Goal: Task Accomplishment & Management: Complete application form

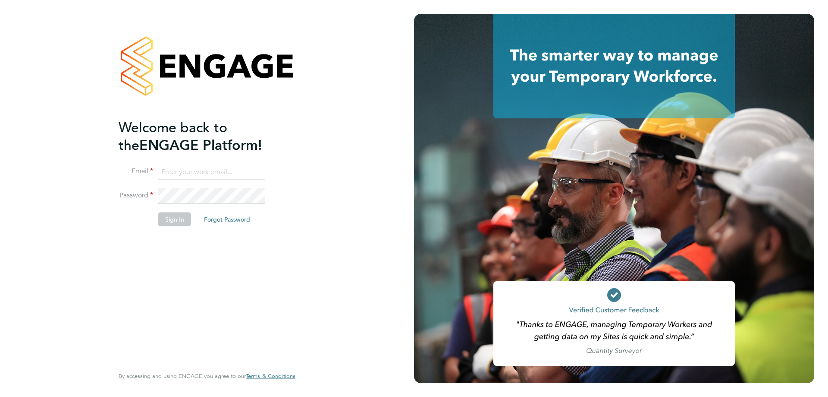
type input "ricky.knight@carmichaeluk.com"
click at [176, 212] on button "Sign In" at bounding box center [174, 219] width 33 height 14
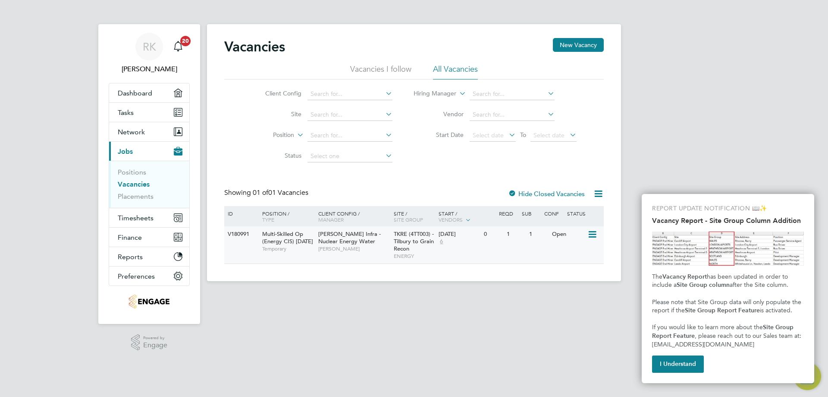
click at [279, 236] on span "Multi-Skilled Op (Energy CIS) Apr 25" at bounding box center [287, 237] width 51 height 15
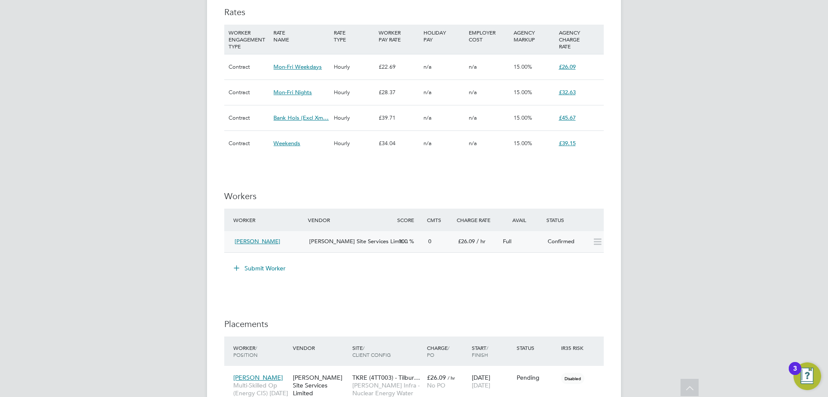
scroll to position [561, 0]
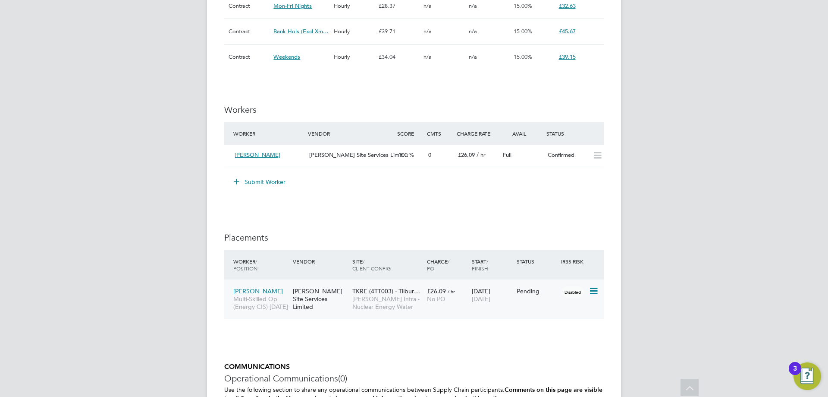
click at [257, 291] on span "[PERSON_NAME]" at bounding box center [258, 291] width 50 height 8
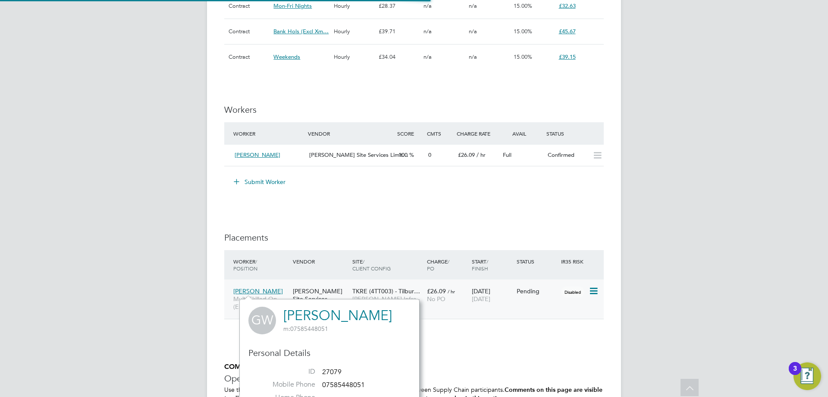
scroll to position [236, 180]
click at [318, 313] on link "[PERSON_NAME]" at bounding box center [337, 315] width 109 height 17
click at [456, 339] on div "IR35 Determination IR35 Status Disabled for this client. This feature can be en…" at bounding box center [414, 67] width 380 height 891
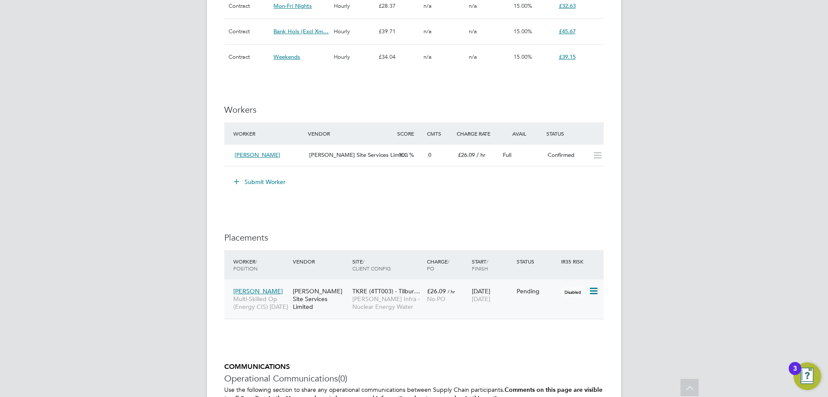
click at [313, 296] on div "[PERSON_NAME] Site Services Limited" at bounding box center [321, 299] width 60 height 32
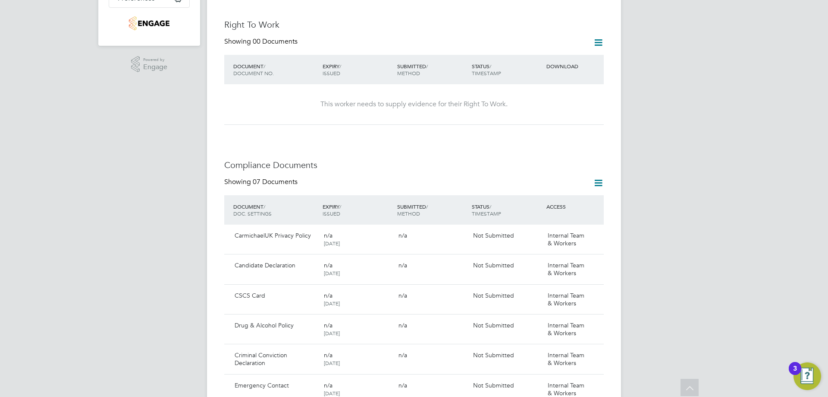
scroll to position [259, 0]
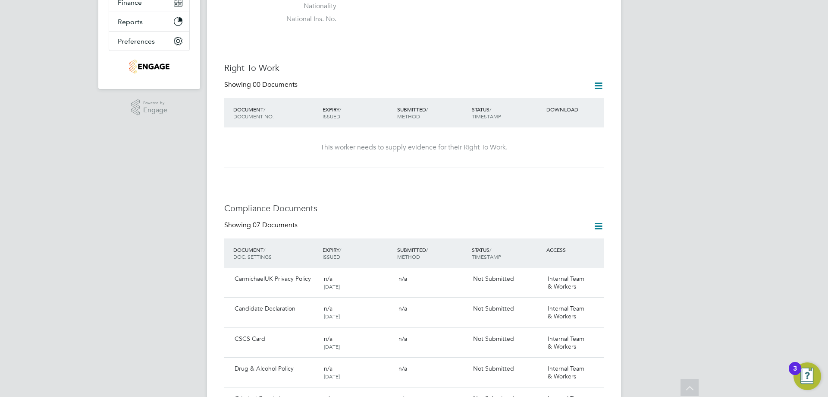
click at [599, 80] on icon at bounding box center [598, 85] width 11 height 11
click at [537, 97] on li "Add Right To Work Document" at bounding box center [551, 97] width 104 height 12
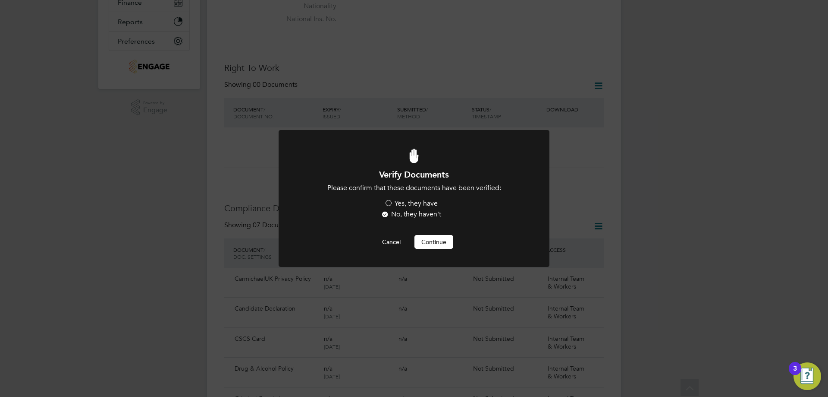
scroll to position [0, 0]
click at [404, 202] on label "Yes, they have" at bounding box center [411, 203] width 54 height 9
click at [0, 0] on input "Yes, they have" at bounding box center [0, 0] width 0 height 0
click at [432, 244] on button "Continue" at bounding box center [434, 242] width 39 height 14
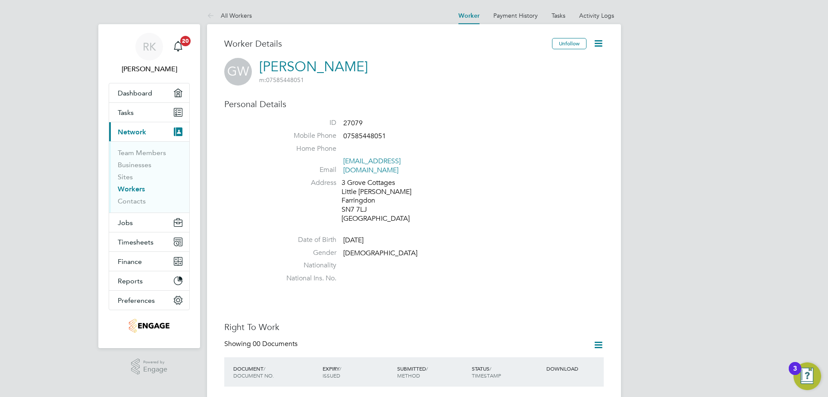
scroll to position [173, 0]
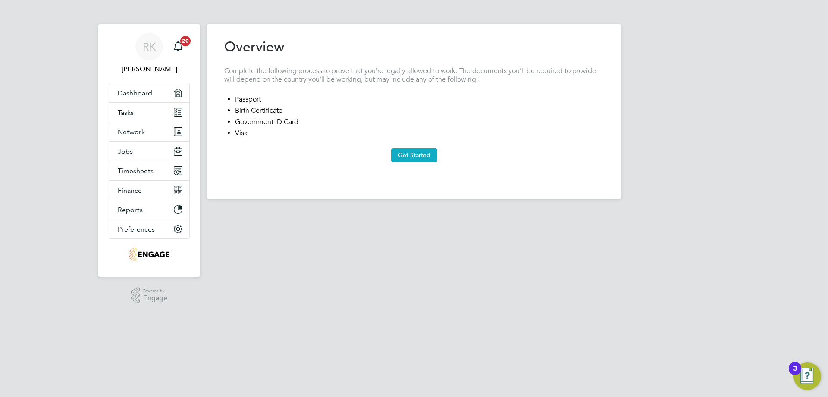
click at [407, 158] on button "Get Started" at bounding box center [414, 155] width 46 height 14
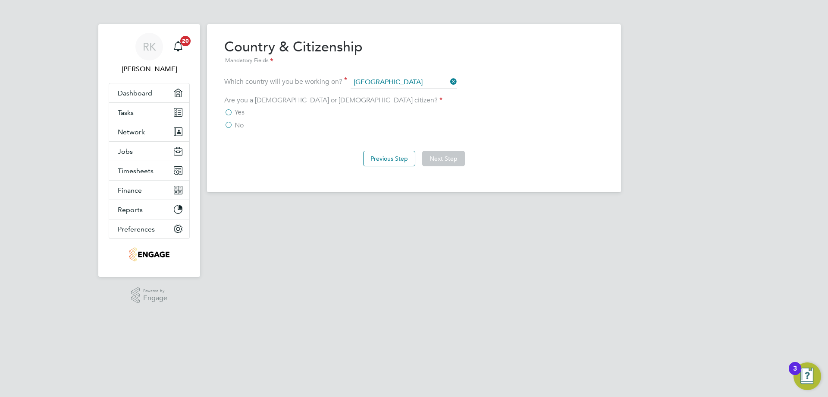
click at [226, 112] on label "Yes" at bounding box center [234, 112] width 20 height 9
click at [0, 0] on input "Yes" at bounding box center [0, 0] width 0 height 0
click at [436, 162] on button "Next Step" at bounding box center [443, 159] width 43 height 16
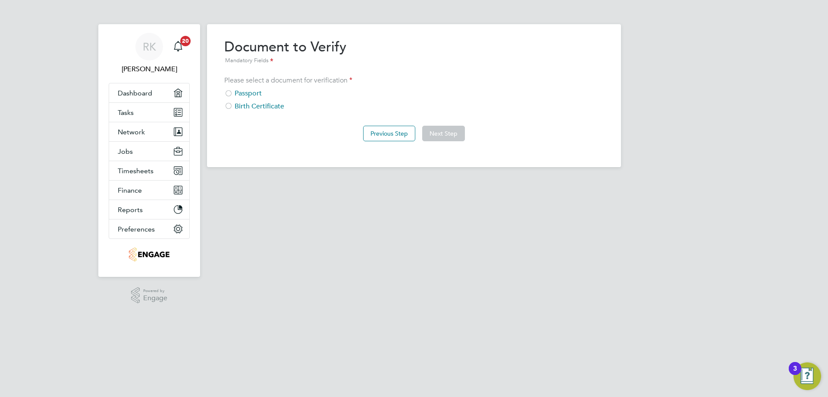
click at [254, 92] on div "Passport" at bounding box center [414, 93] width 380 height 9
click at [461, 132] on button "Next Step" at bounding box center [443, 134] width 43 height 16
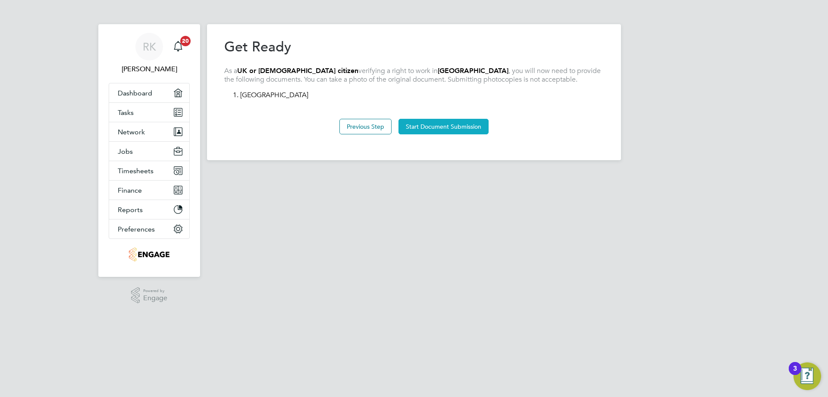
click at [447, 131] on button "Start Document Submission" at bounding box center [444, 127] width 90 height 16
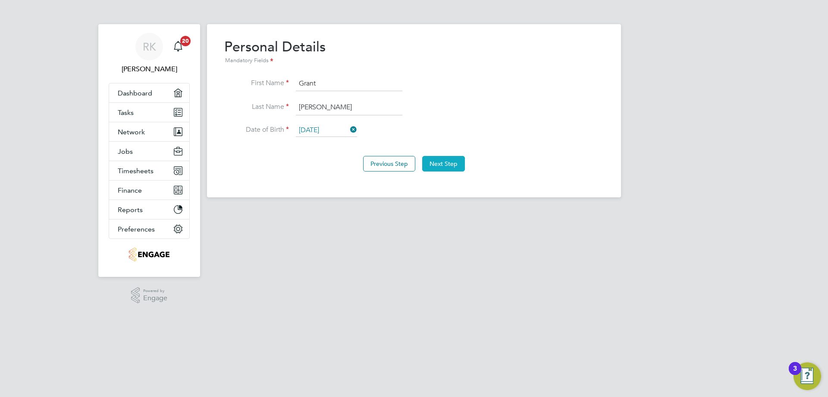
click at [456, 164] on button "Next Step" at bounding box center [443, 164] width 43 height 16
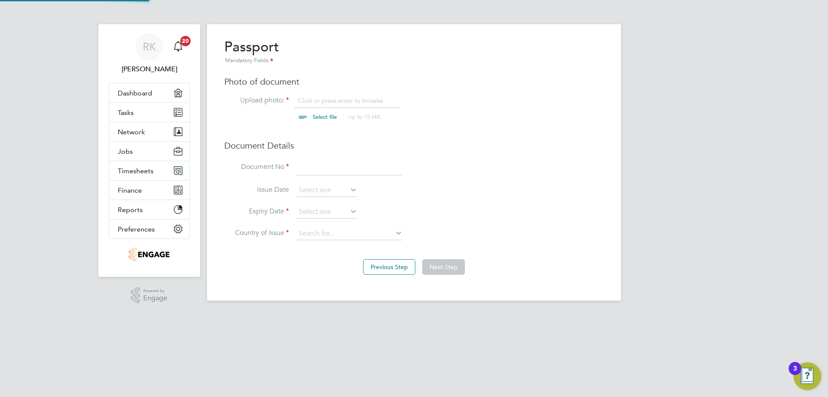
scroll to position [12, 107]
click at [326, 116] on input "file" at bounding box center [332, 109] width 135 height 26
type input "C:\fakepath\Grant Robert Walker (1).pdf"
click at [337, 168] on input at bounding box center [349, 168] width 107 height 16
type input "552902924"
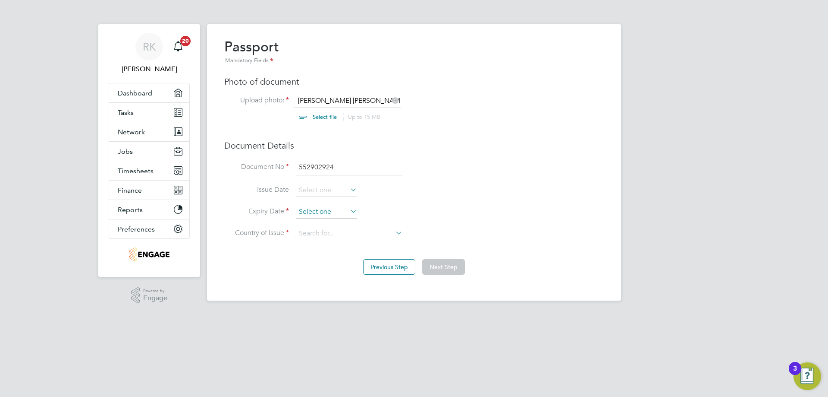
click at [314, 210] on input at bounding box center [326, 211] width 61 height 13
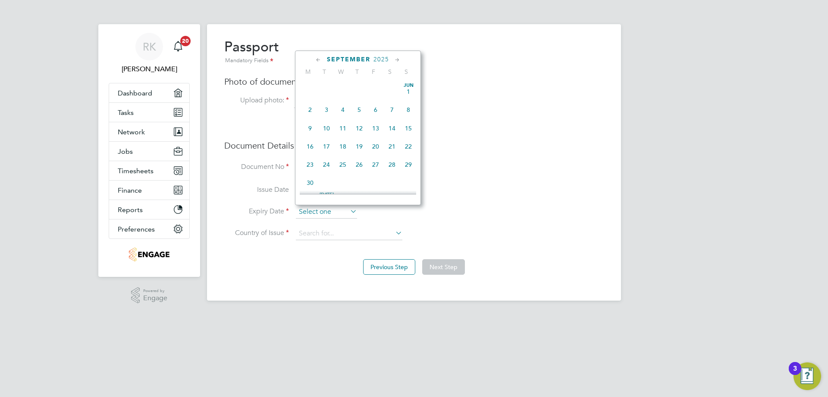
scroll to position [318, 0]
click at [382, 57] on span "2025" at bounding box center [382, 59] width 16 height 7
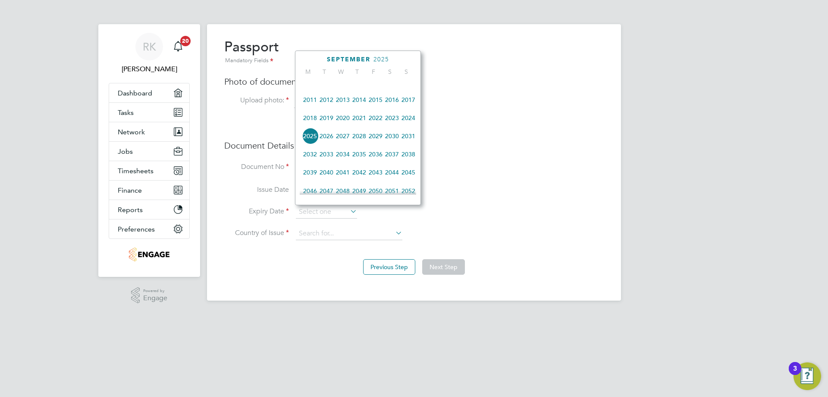
click at [361, 143] on span "2028" at bounding box center [359, 136] width 16 height 16
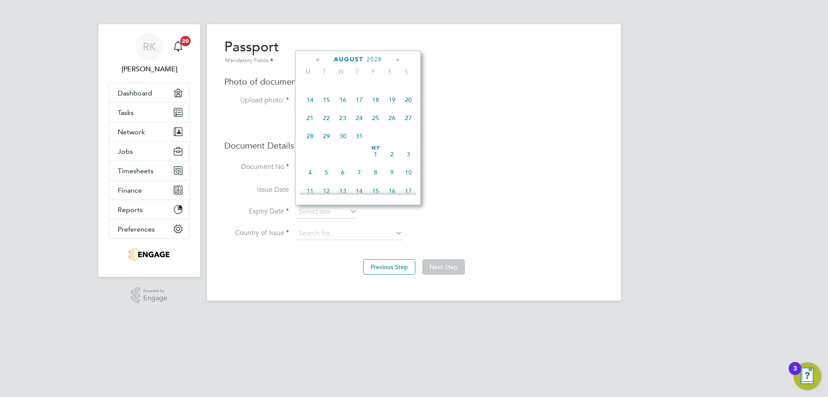
click at [314, 58] on div "August 2028" at bounding box center [358, 59] width 116 height 8
click at [315, 58] on icon at bounding box center [319, 59] width 8 height 9
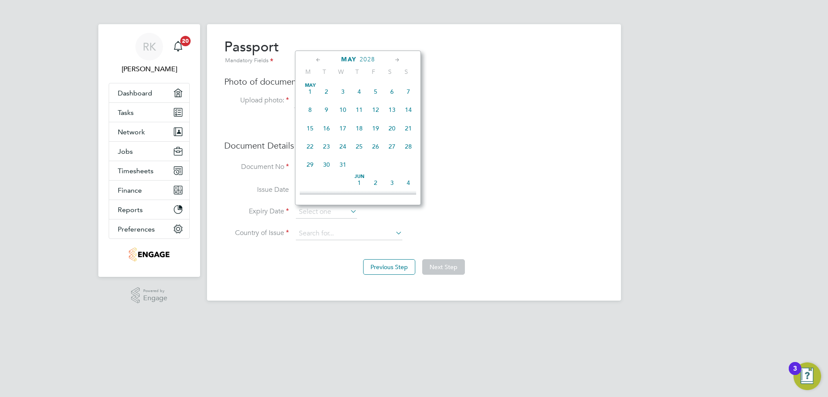
click at [315, 58] on icon at bounding box center [319, 59] width 8 height 9
click at [343, 150] on span "23" at bounding box center [343, 146] width 16 height 16
type input "[DATE]"
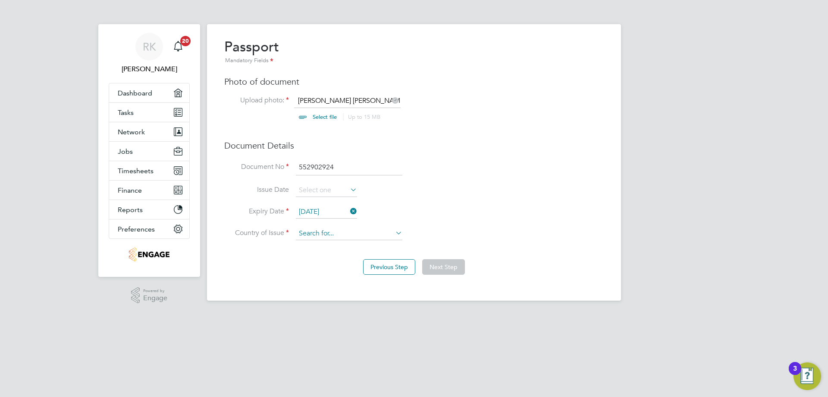
click at [348, 236] on input at bounding box center [349, 233] width 107 height 13
click at [338, 289] on li "Uni ted Kingdom" at bounding box center [377, 293] width 163 height 12
type input "[GEOGRAPHIC_DATA]"
click at [445, 266] on button "Next Step" at bounding box center [443, 267] width 43 height 16
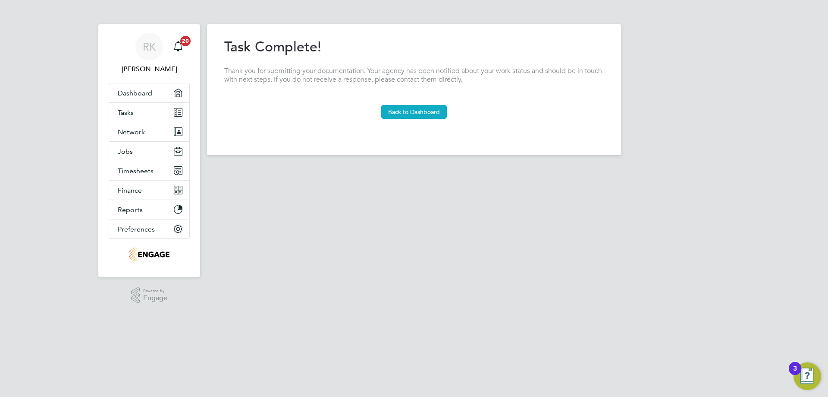
click at [412, 110] on button "Back to Dashboard" at bounding box center [414, 112] width 66 height 14
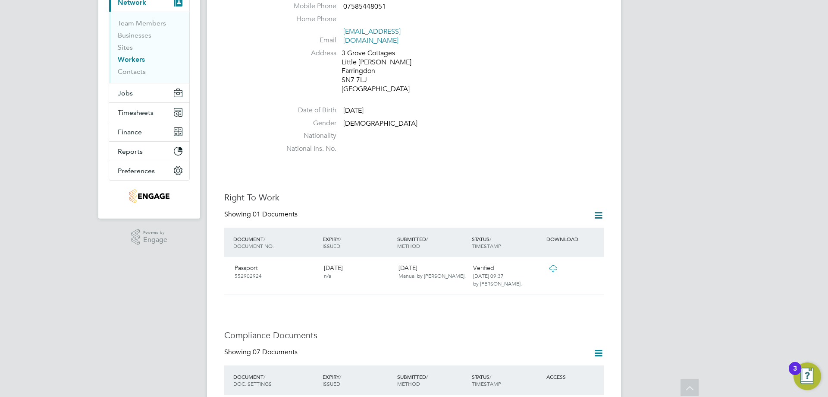
scroll to position [122, 0]
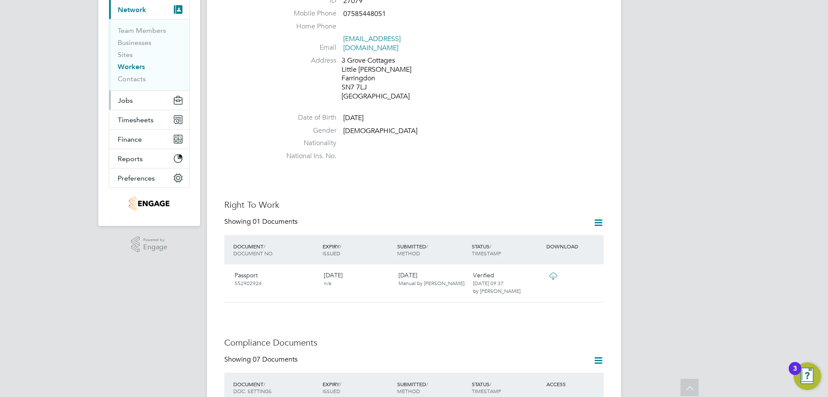
click at [137, 96] on button "Jobs" at bounding box center [149, 100] width 80 height 19
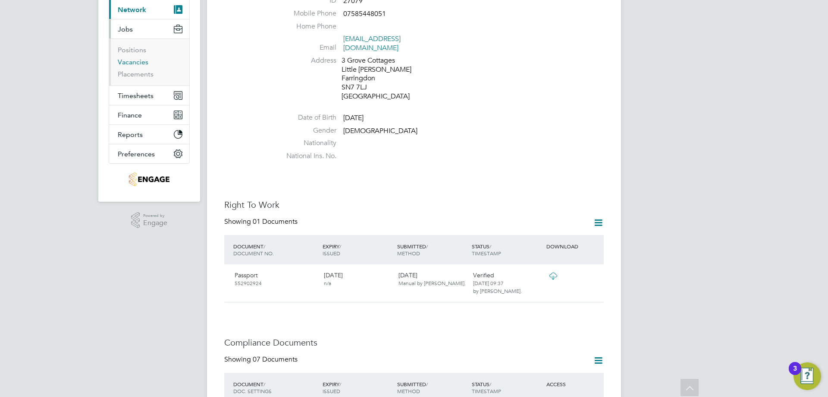
click at [139, 65] on link "Vacancies" at bounding box center [133, 62] width 31 height 8
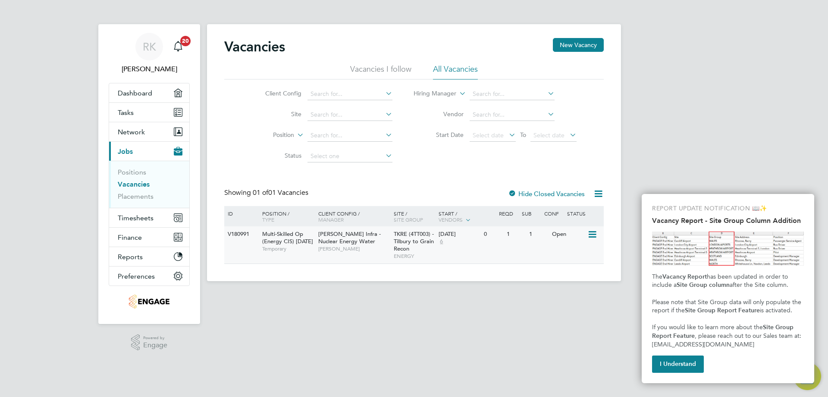
click at [347, 241] on span "Morgan Sindall Infra - Nuclear Energy Water" at bounding box center [349, 237] width 63 height 15
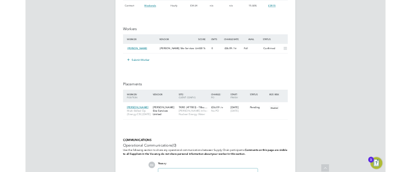
scroll to position [25, 48]
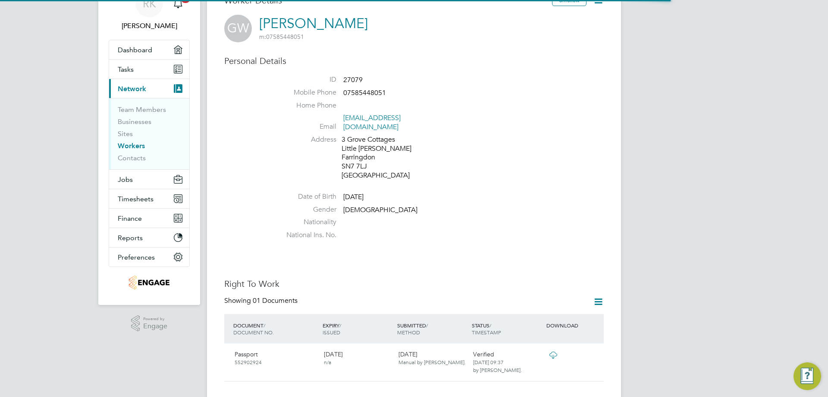
scroll to position [216, 0]
